Goal: Task Accomplishment & Management: Use online tool/utility

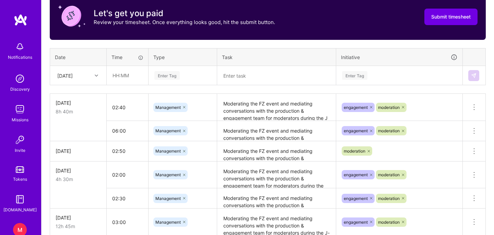
scroll to position [224, 0]
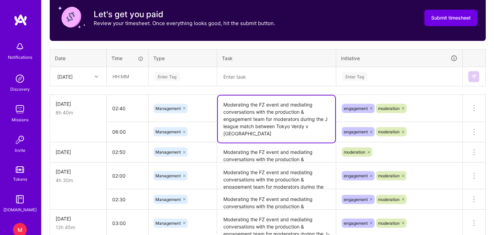
click at [264, 111] on textarea "Moderating the FZ event and mediating conversations with the production & engag…" at bounding box center [276, 118] width 117 height 47
click at [244, 81] on textarea at bounding box center [276, 77] width 117 height 18
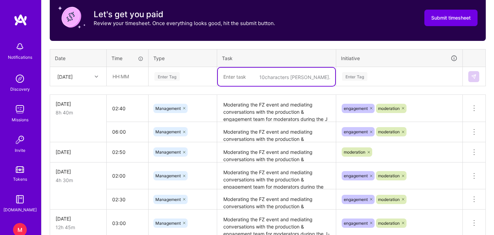
paste textarea "Moderating the FZ event and mediating conversations with the production & engag…"
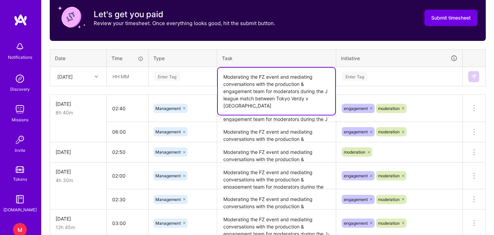
drag, startPoint x: 252, startPoint y: 108, endPoint x: 325, endPoint y: 91, distance: 75.2
click at [325, 91] on textarea "Moderating the FZ event and mediating conversations with the production & engag…" at bounding box center [276, 91] width 117 height 47
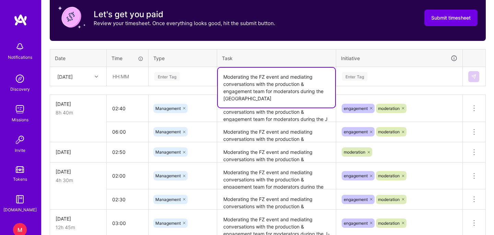
type textarea "Moderating the FZ event and mediating conversations with the production & engag…"
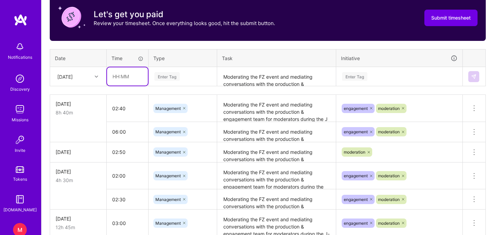
click at [128, 75] on input "text" at bounding box center [127, 76] width 41 height 18
type input "01:00"
click at [170, 83] on div "Enter Tag" at bounding box center [183, 77] width 68 height 18
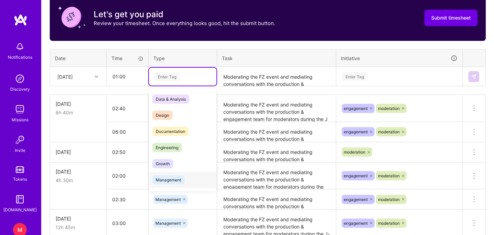
click at [171, 180] on span "Management" at bounding box center [168, 179] width 32 height 9
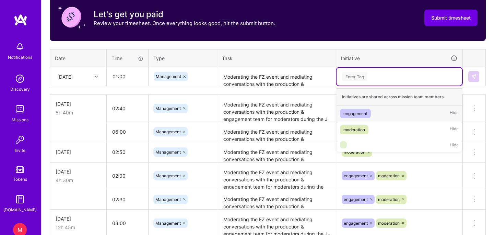
click at [349, 79] on div "Enter Tag" at bounding box center [354, 76] width 25 height 11
click at [359, 110] on div "engagement" at bounding box center [355, 113] width 24 height 7
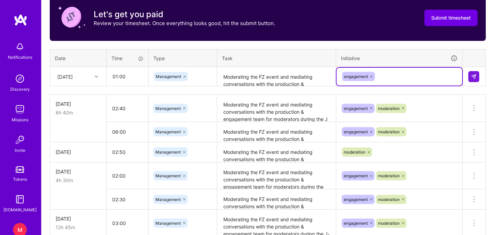
click at [382, 75] on div "engagement" at bounding box center [399, 76] width 116 height 11
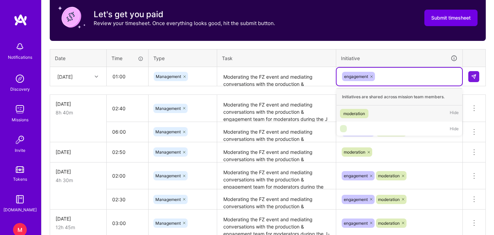
click at [356, 117] on div "moderation" at bounding box center [354, 113] width 22 height 7
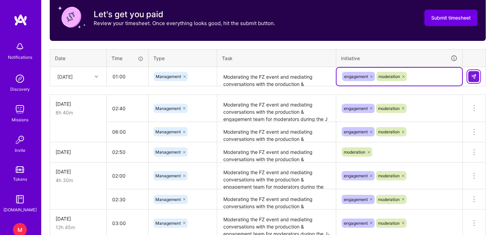
click at [476, 76] on img at bounding box center [473, 76] width 5 height 5
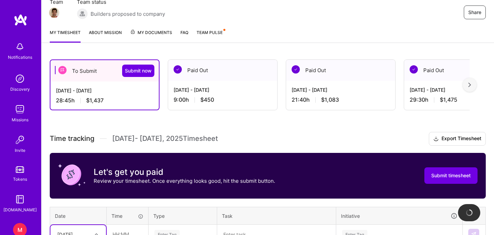
scroll to position [0, 0]
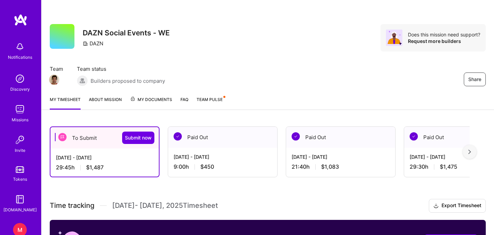
click at [472, 151] on div at bounding box center [470, 152] width 14 height 14
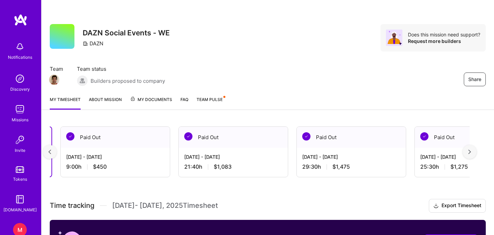
scroll to position [0, 126]
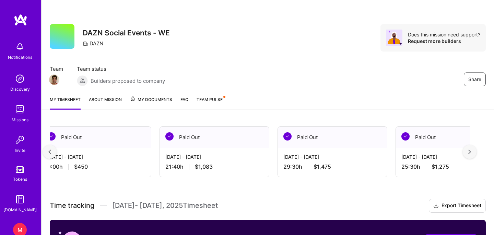
click at [472, 151] on div at bounding box center [470, 152] width 14 height 14
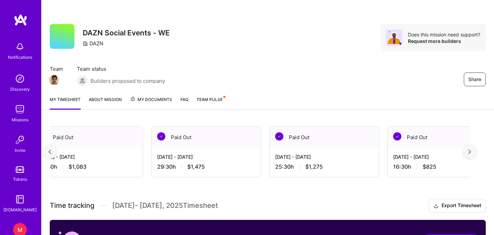
click at [472, 151] on div at bounding box center [470, 152] width 14 height 14
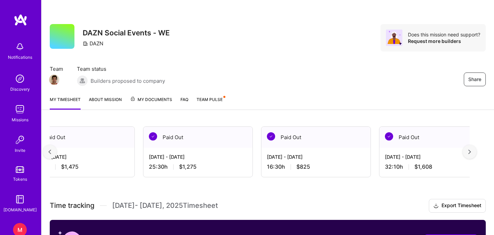
click at [472, 151] on div at bounding box center [470, 152] width 14 height 14
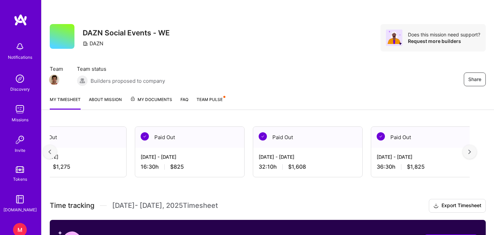
click at [472, 151] on div at bounding box center [470, 152] width 14 height 14
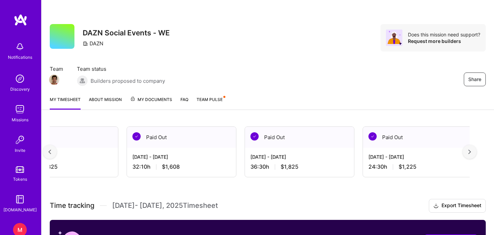
click at [472, 151] on div at bounding box center [470, 152] width 14 height 14
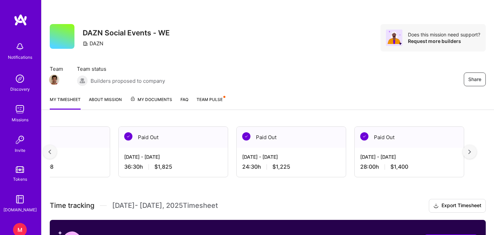
click at [472, 151] on div at bounding box center [470, 152] width 14 height 14
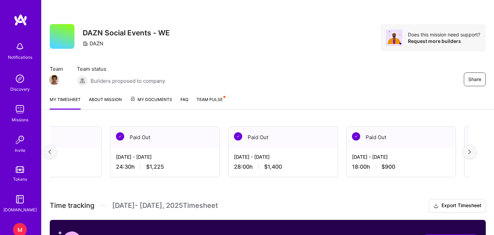
click at [472, 151] on div at bounding box center [470, 152] width 14 height 14
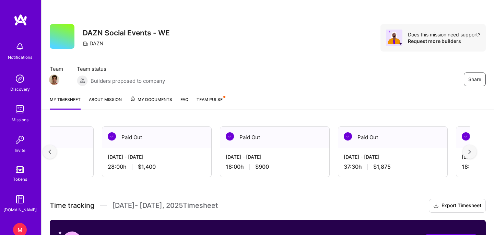
click at [472, 151] on div at bounding box center [470, 152] width 14 height 14
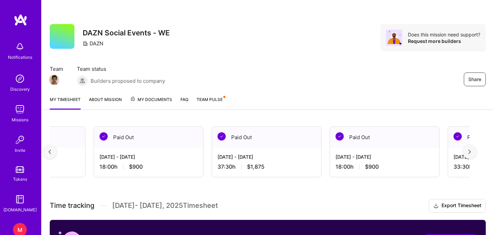
click at [472, 151] on div at bounding box center [470, 152] width 14 height 14
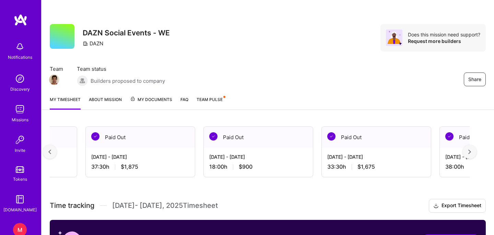
click at [472, 151] on div at bounding box center [470, 152] width 14 height 14
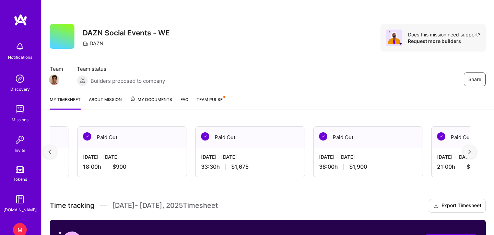
click at [472, 151] on div at bounding box center [470, 152] width 14 height 14
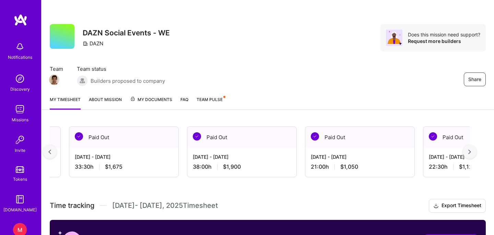
click at [472, 151] on div at bounding box center [470, 152] width 14 height 14
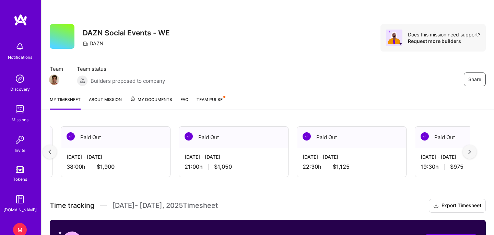
click at [472, 151] on div at bounding box center [470, 152] width 14 height 14
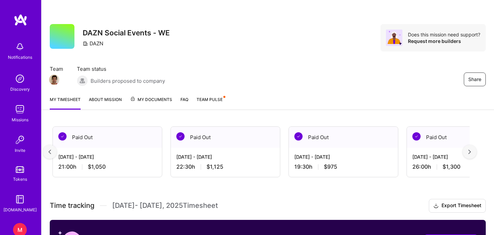
click at [472, 151] on div at bounding box center [470, 152] width 14 height 14
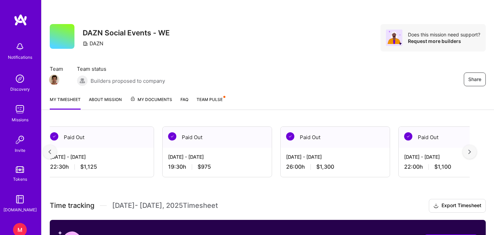
click at [472, 151] on div at bounding box center [470, 152] width 14 height 14
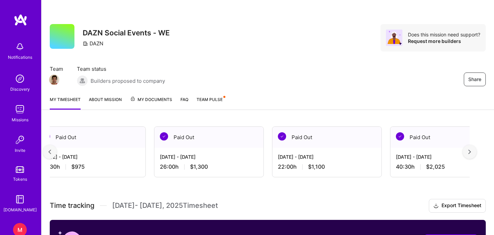
click at [472, 151] on div at bounding box center [470, 152] width 14 height 14
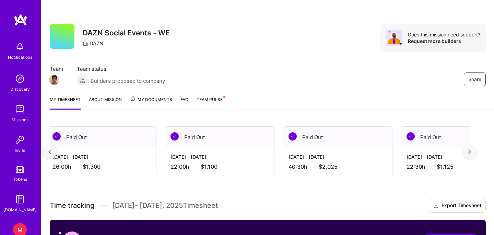
scroll to position [0, 2146]
